Goal: Task Accomplishment & Management: Use online tool/utility

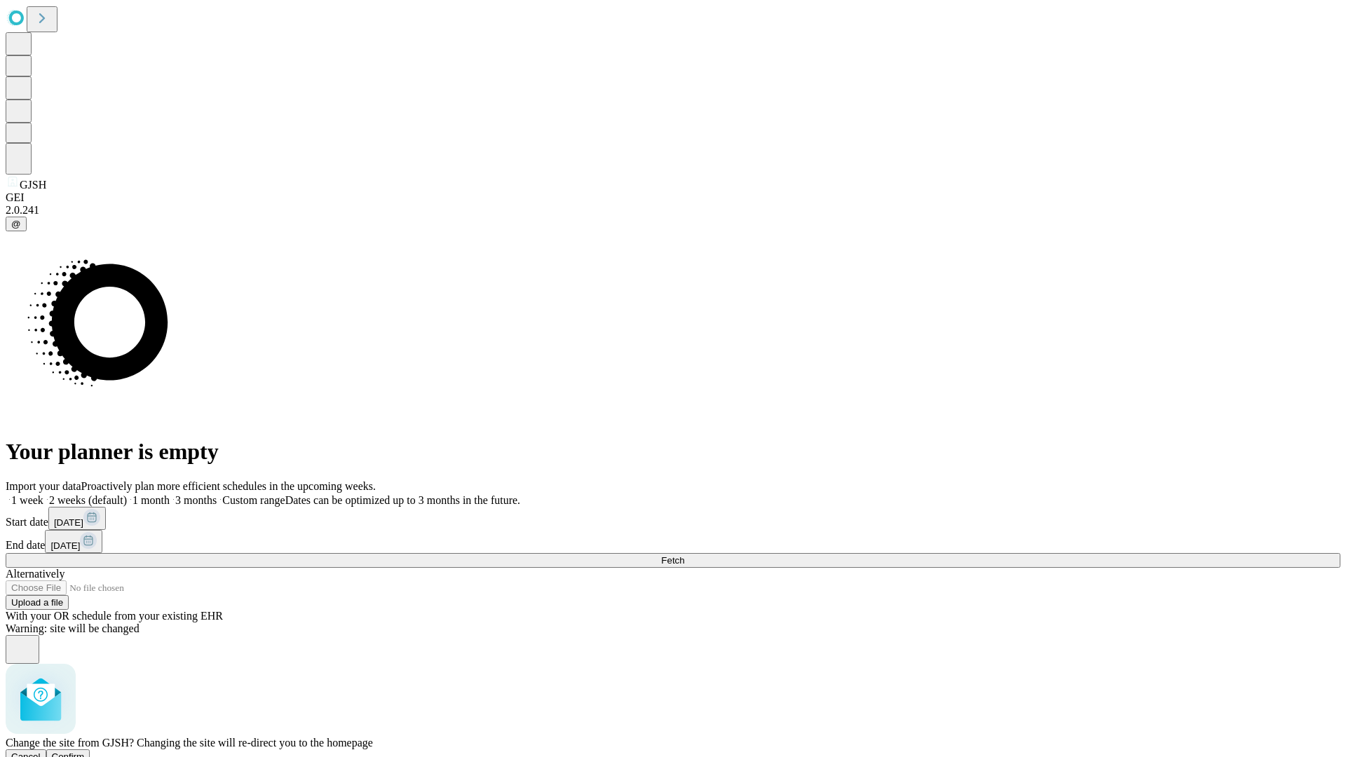
click at [85, 751] on span "Confirm" at bounding box center [68, 756] width 33 height 11
click at [43, 494] on label "1 week" at bounding box center [25, 500] width 38 height 12
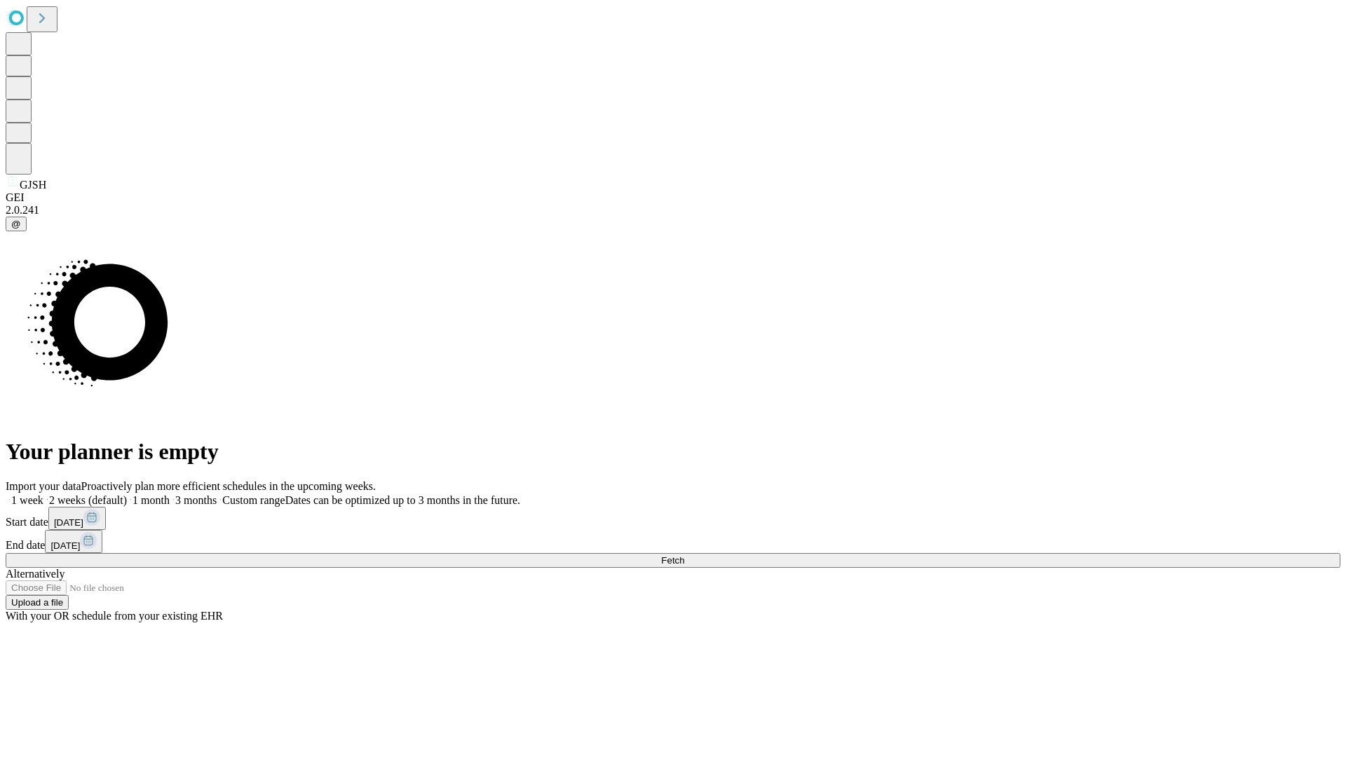
click at [684, 555] on span "Fetch" at bounding box center [672, 560] width 23 height 11
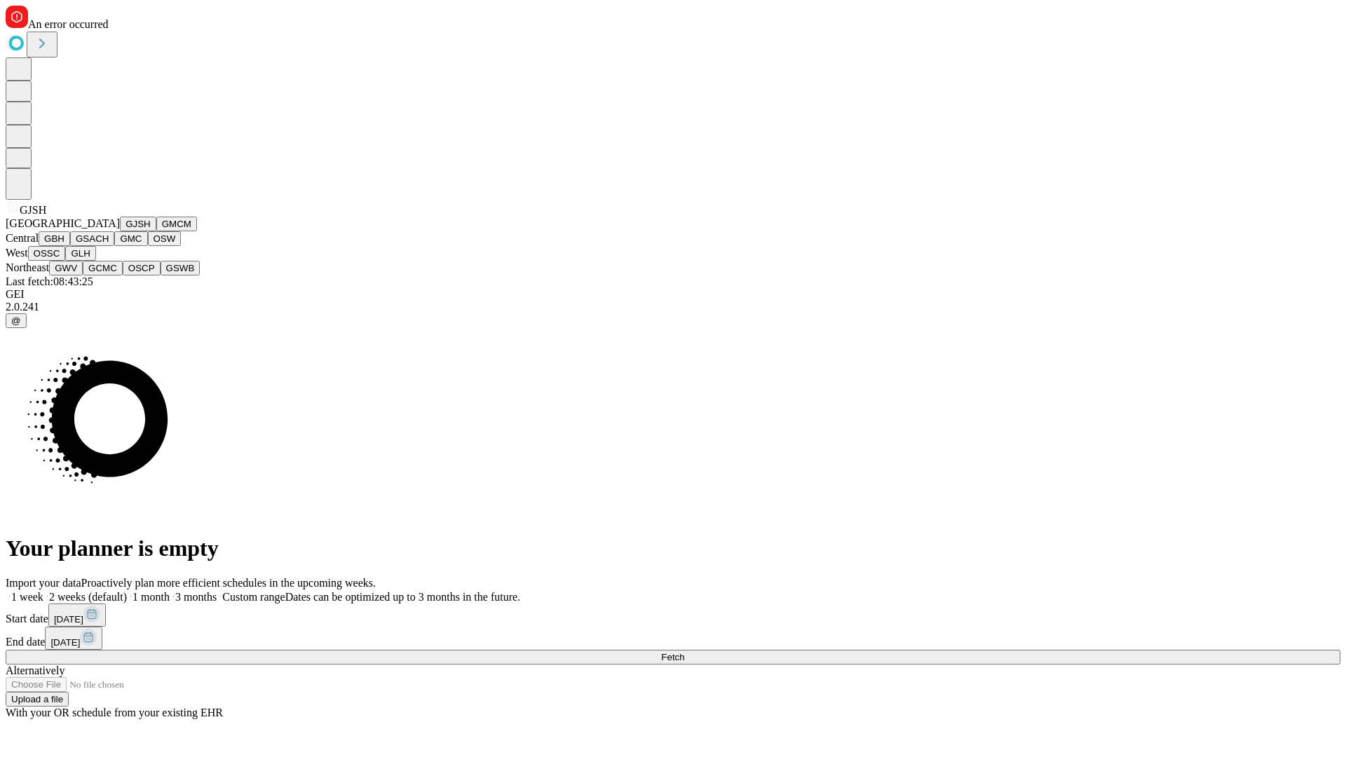
click at [156, 231] on button "GMCM" at bounding box center [176, 224] width 41 height 15
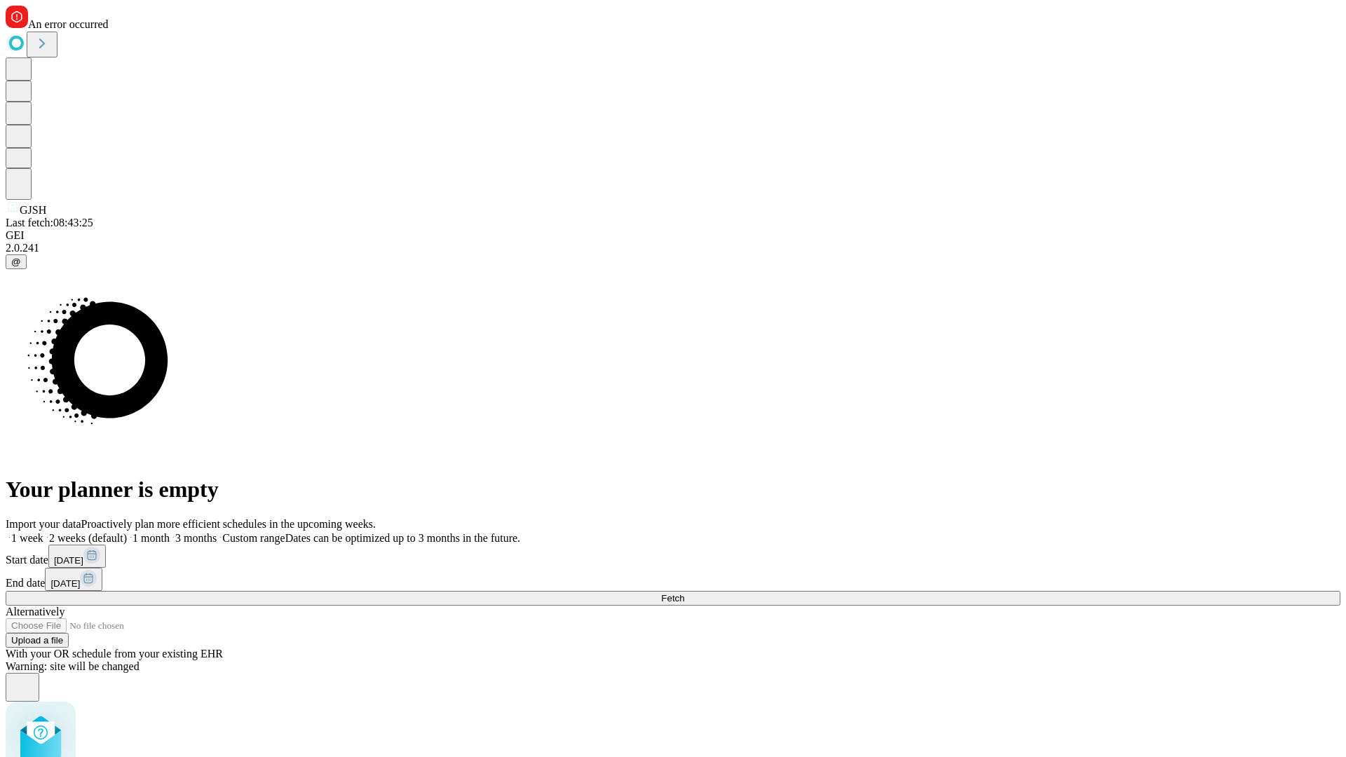
click at [43, 532] on label "1 week" at bounding box center [25, 538] width 38 height 12
click at [684, 593] on span "Fetch" at bounding box center [672, 598] width 23 height 11
click at [43, 532] on label "1 week" at bounding box center [25, 538] width 38 height 12
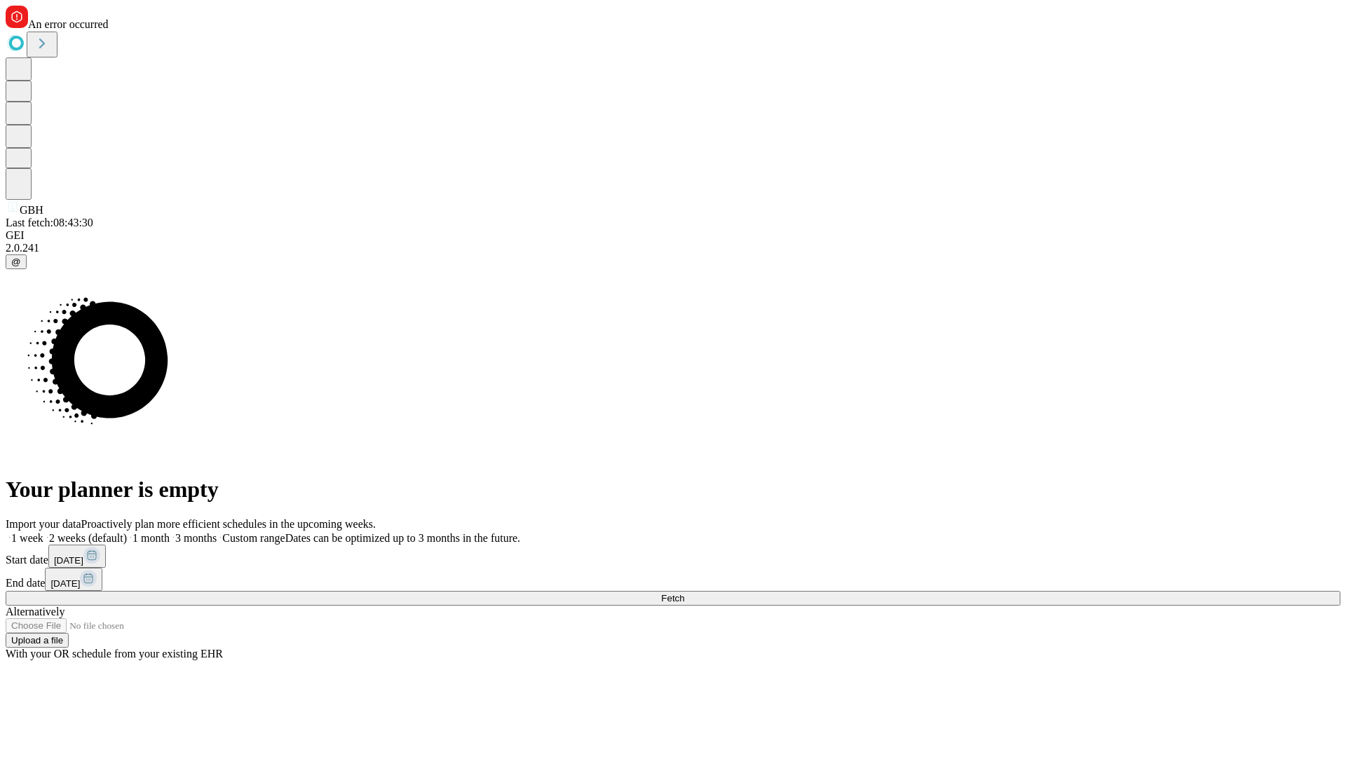
click at [684, 593] on span "Fetch" at bounding box center [672, 598] width 23 height 11
click at [43, 532] on label "1 week" at bounding box center [25, 538] width 38 height 12
click at [684, 593] on span "Fetch" at bounding box center [672, 598] width 23 height 11
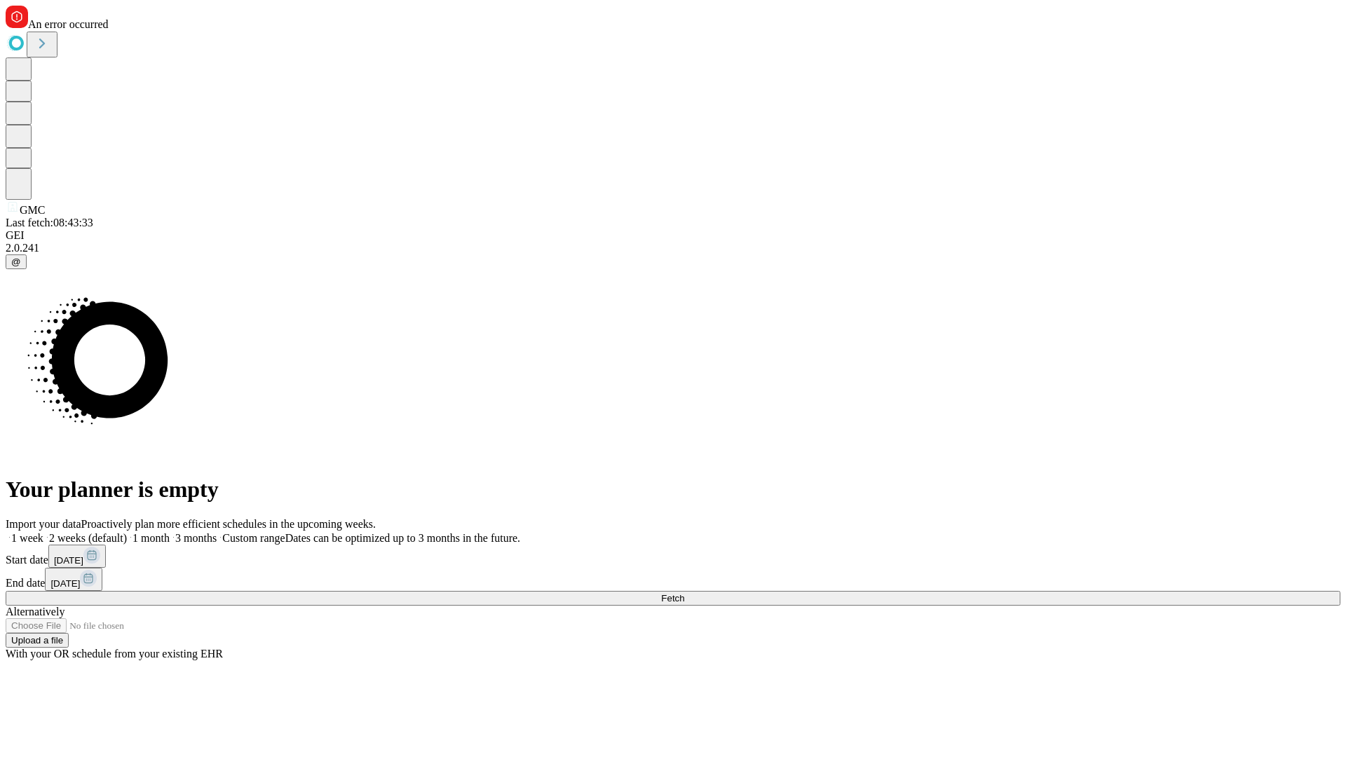
click at [43, 532] on label "1 week" at bounding box center [25, 538] width 38 height 12
click at [684, 593] on span "Fetch" at bounding box center [672, 598] width 23 height 11
click at [43, 532] on label "1 week" at bounding box center [25, 538] width 38 height 12
click at [684, 593] on span "Fetch" at bounding box center [672, 598] width 23 height 11
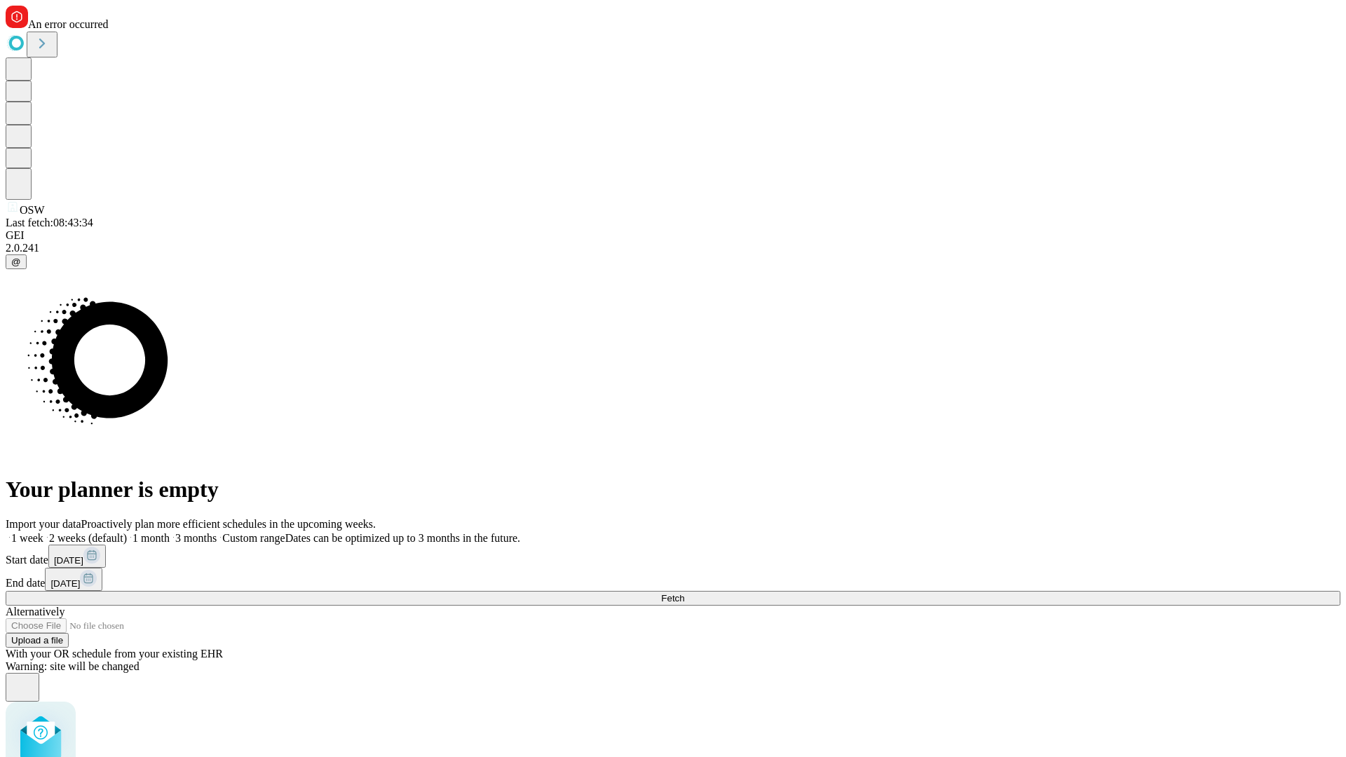
click at [43, 532] on label "1 week" at bounding box center [25, 538] width 38 height 12
click at [684, 593] on span "Fetch" at bounding box center [672, 598] width 23 height 11
click at [43, 532] on label "1 week" at bounding box center [25, 538] width 38 height 12
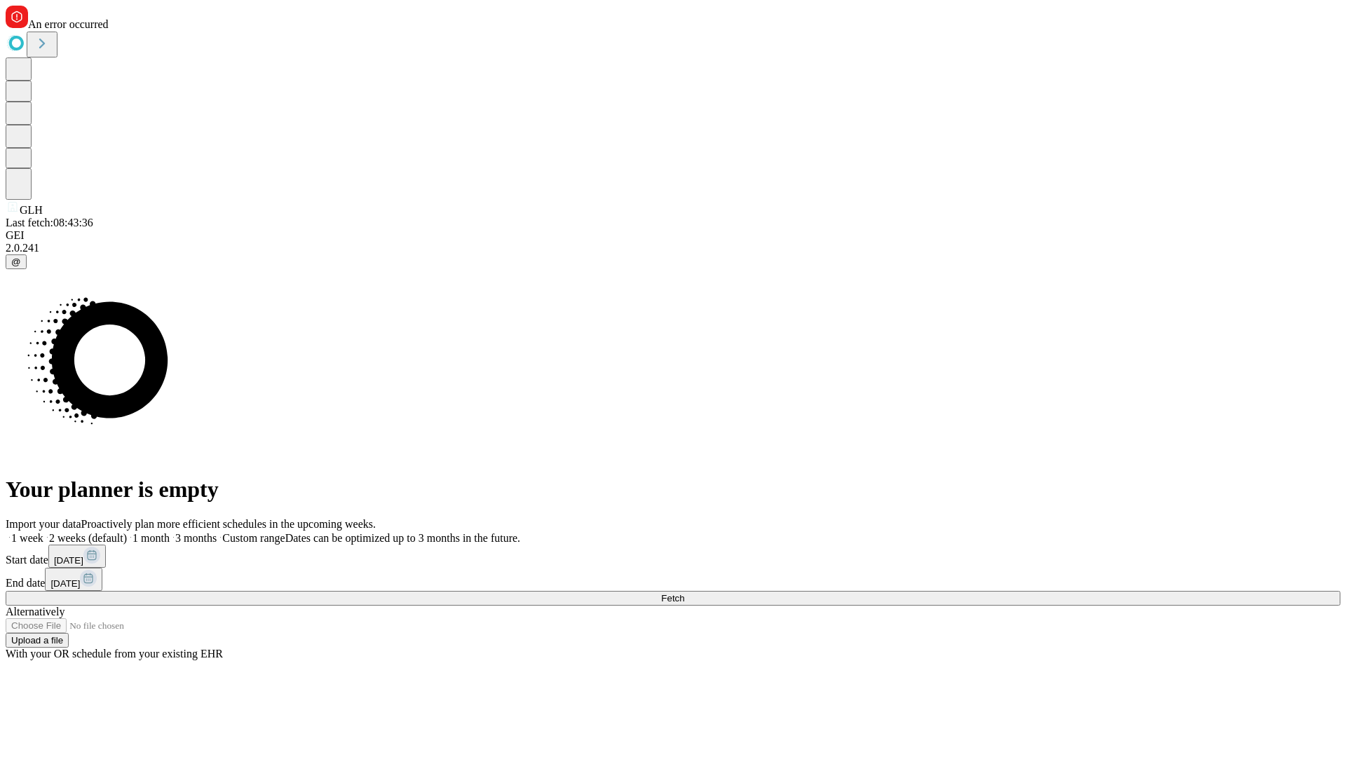
click at [684, 593] on span "Fetch" at bounding box center [672, 598] width 23 height 11
click at [43, 532] on label "1 week" at bounding box center [25, 538] width 38 height 12
click at [684, 593] on span "Fetch" at bounding box center [672, 598] width 23 height 11
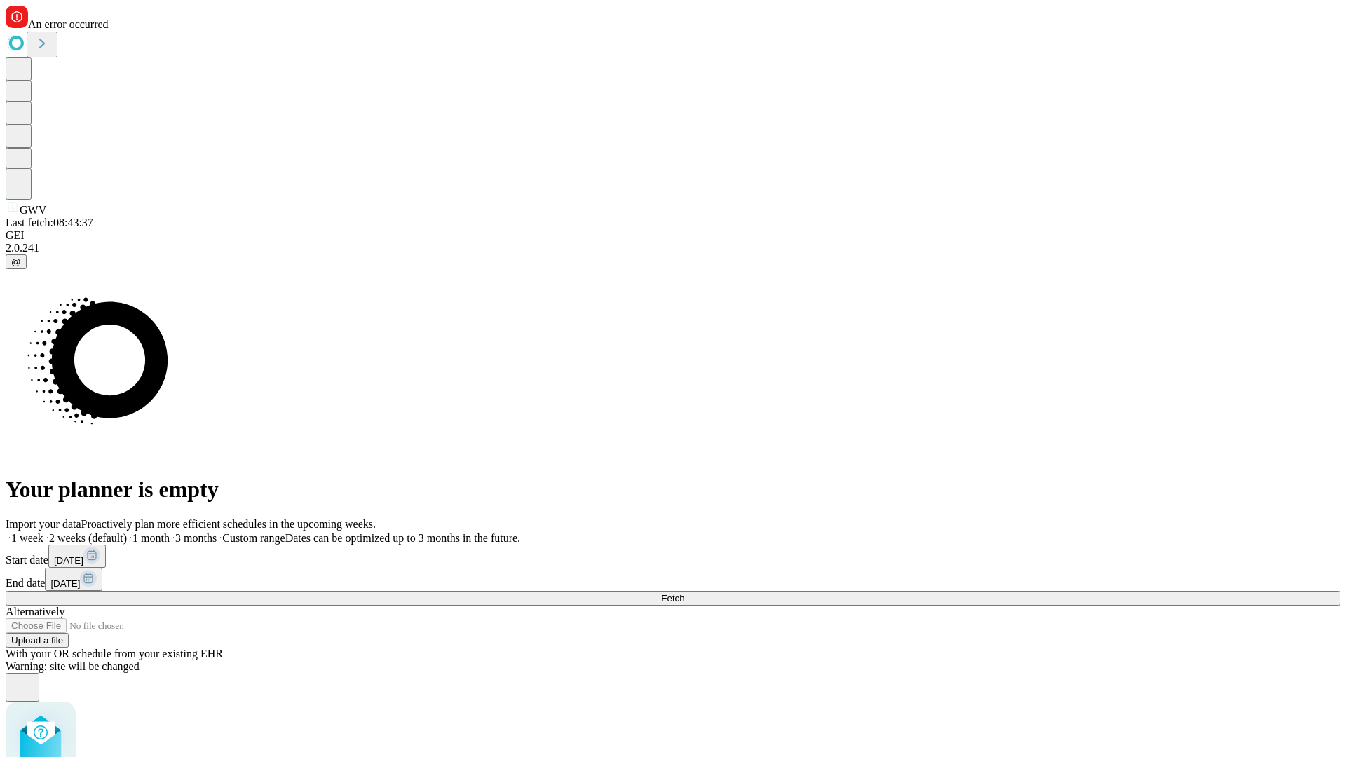
click at [43, 532] on label "1 week" at bounding box center [25, 538] width 38 height 12
click at [684, 593] on span "Fetch" at bounding box center [672, 598] width 23 height 11
click at [43, 532] on label "1 week" at bounding box center [25, 538] width 38 height 12
click at [684, 593] on span "Fetch" at bounding box center [672, 598] width 23 height 11
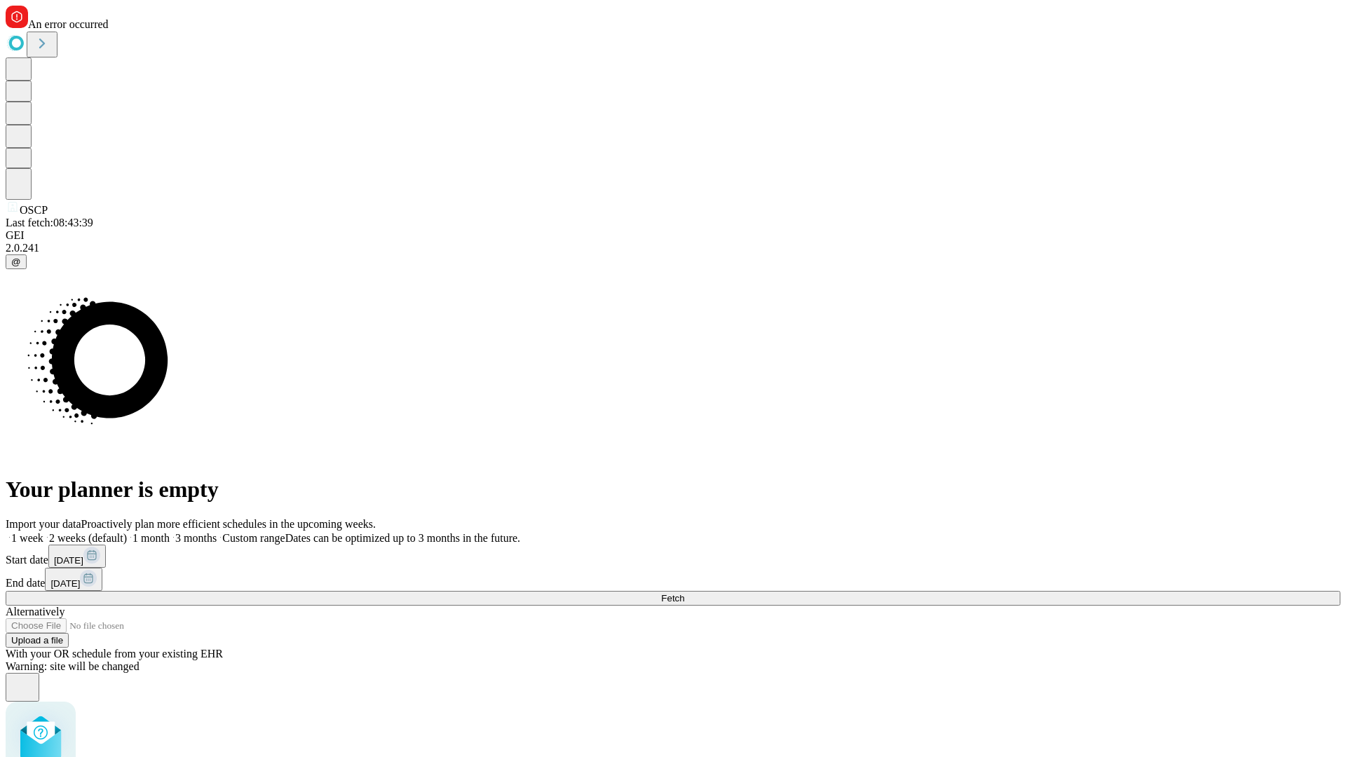
click at [43, 532] on label "1 week" at bounding box center [25, 538] width 38 height 12
click at [684, 593] on span "Fetch" at bounding box center [672, 598] width 23 height 11
